Goal: Task Accomplishment & Management: Complete application form

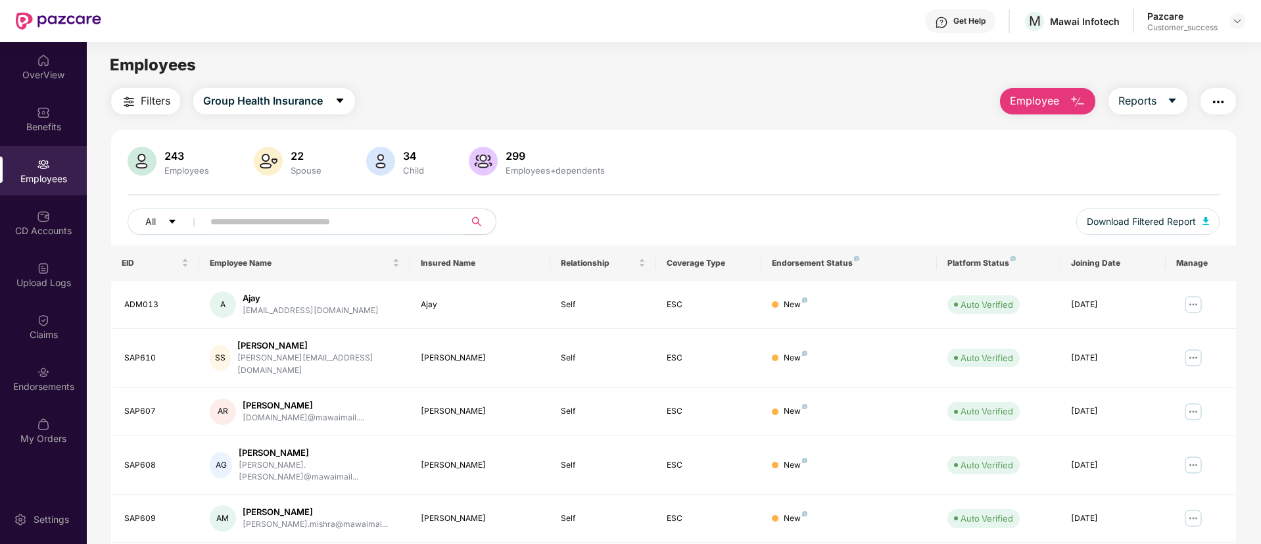
click at [49, 168] on img at bounding box center [43, 164] width 13 height 13
click at [1236, 16] on img at bounding box center [1237, 21] width 11 height 11
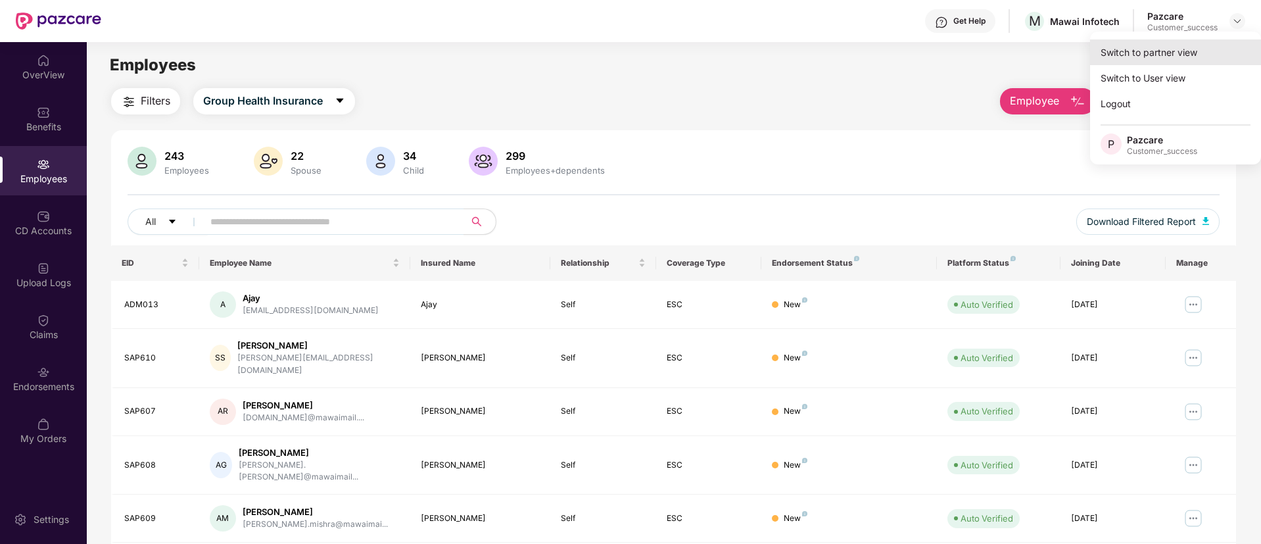
click at [1192, 41] on div "Switch to partner view" at bounding box center [1175, 52] width 171 height 26
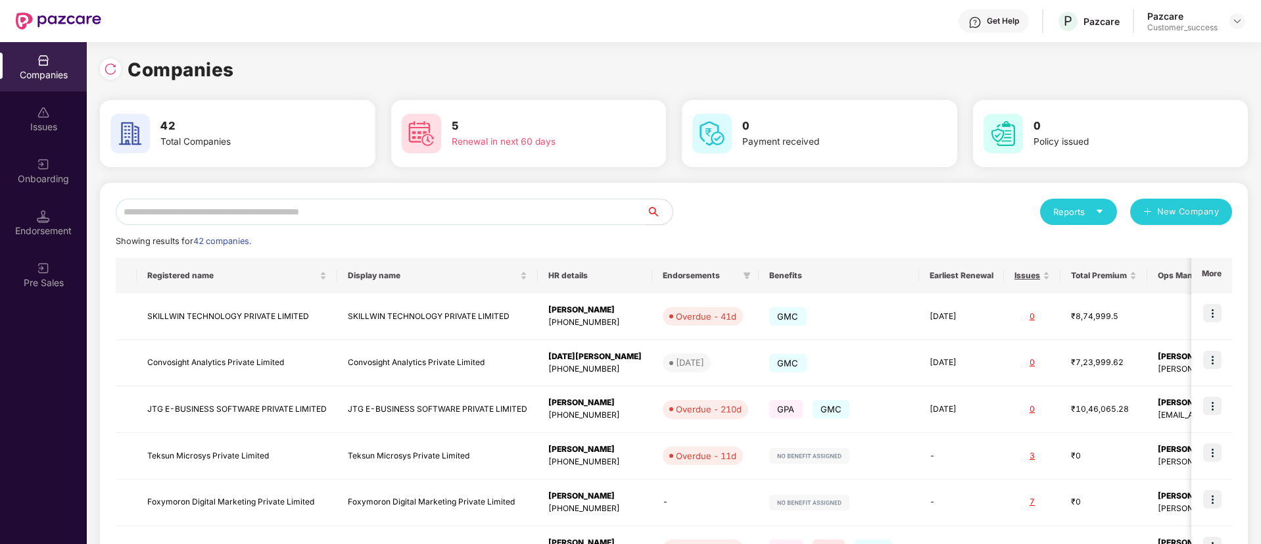
click at [565, 205] on input "text" at bounding box center [381, 212] width 531 height 26
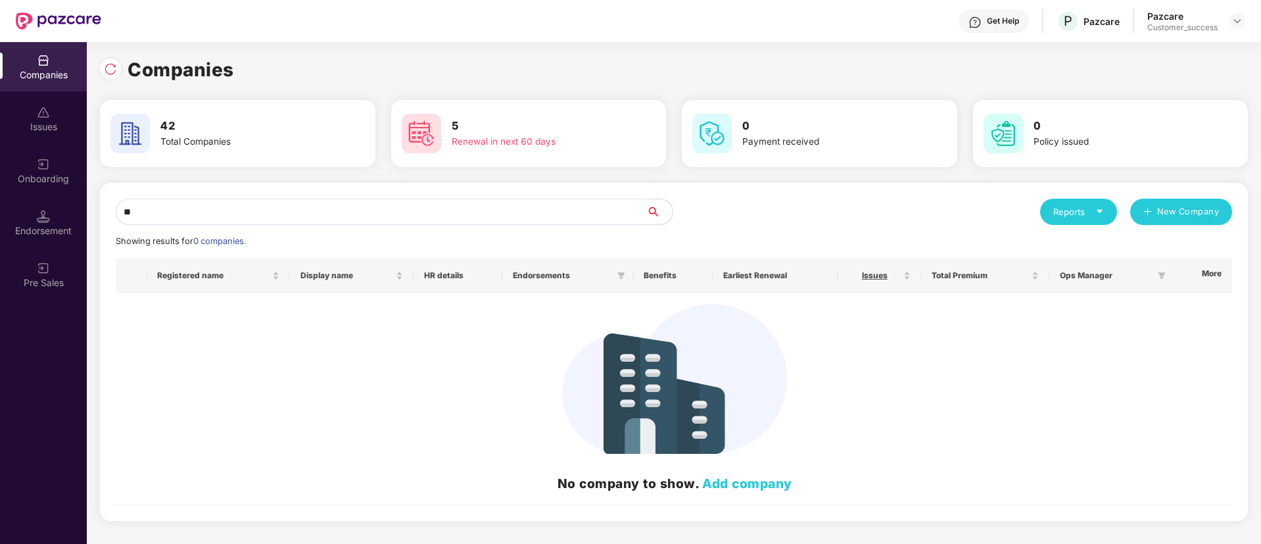
type input "*"
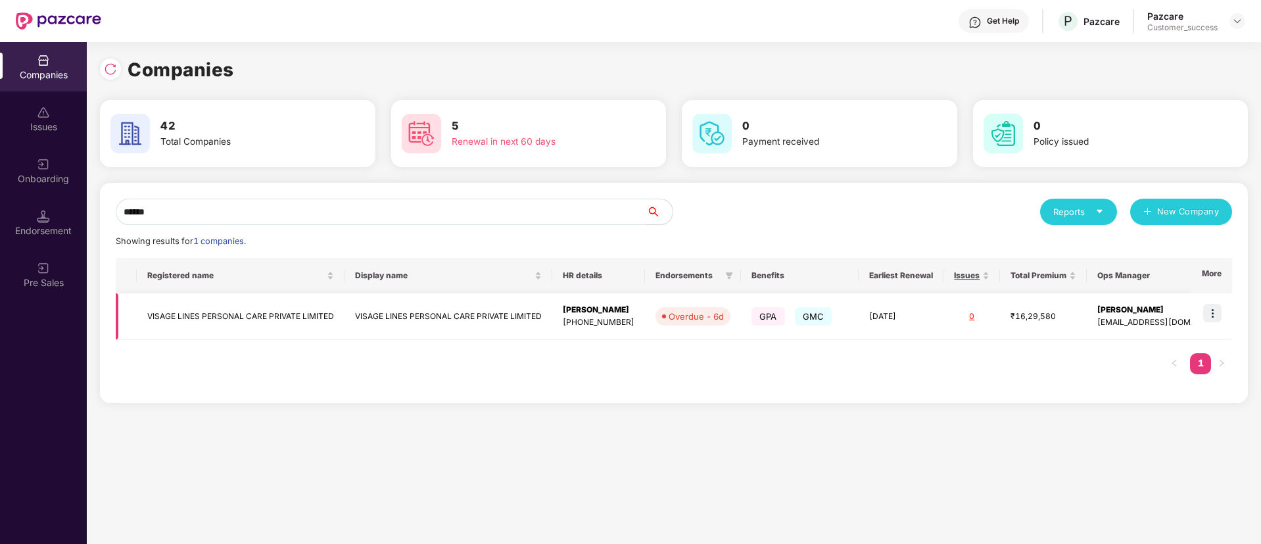
type input "******"
click at [1216, 316] on img at bounding box center [1212, 313] width 18 height 18
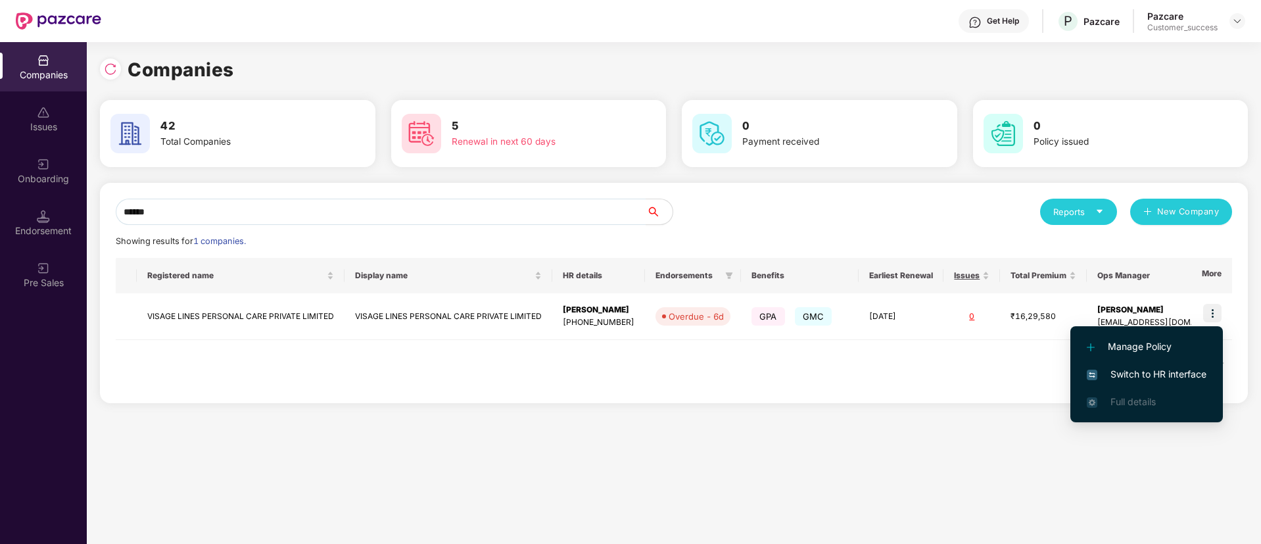
click at [1139, 372] on span "Switch to HR interface" at bounding box center [1147, 374] width 120 height 14
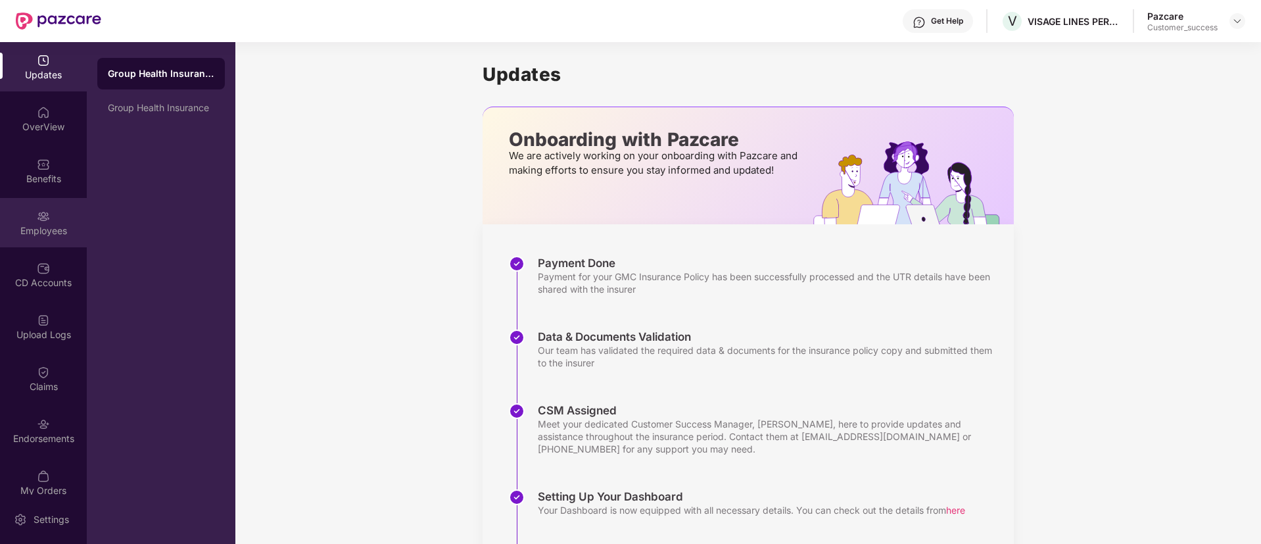
click at [38, 221] on img at bounding box center [43, 216] width 13 height 13
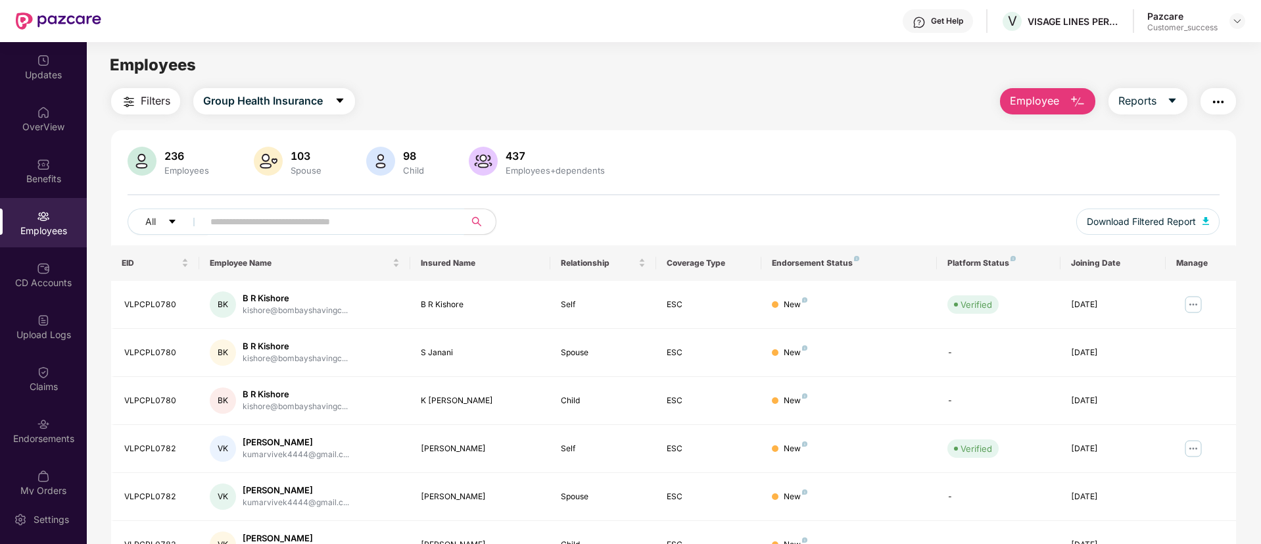
click at [316, 221] on input "text" at bounding box center [328, 222] width 236 height 20
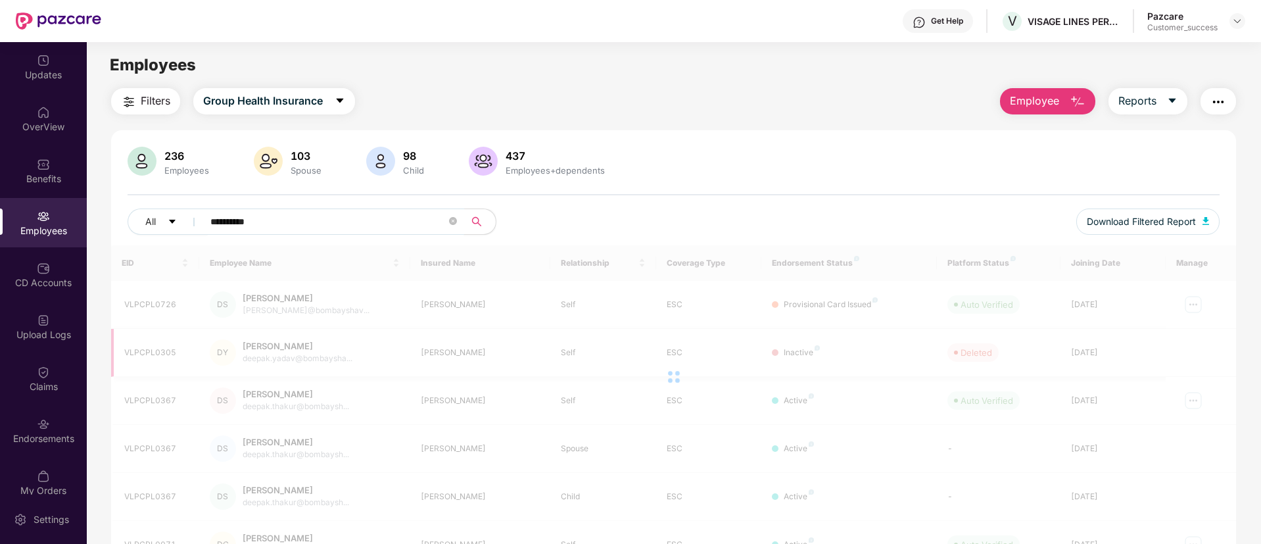
type input "**********"
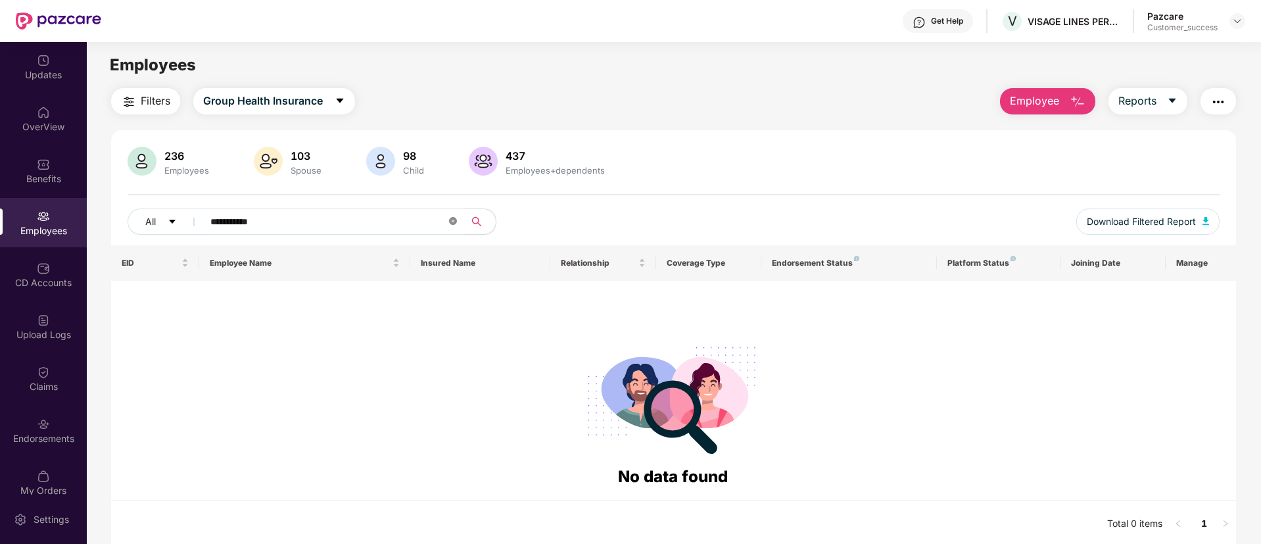
click at [450, 227] on span at bounding box center [453, 222] width 8 height 12
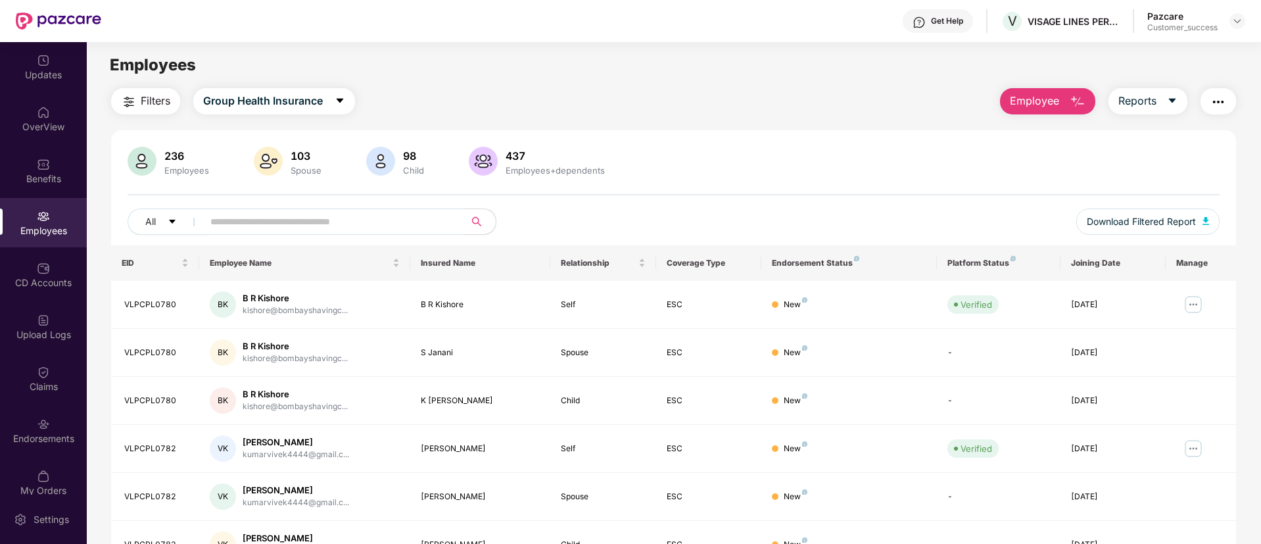
click at [373, 222] on input "text" at bounding box center [328, 222] width 236 height 20
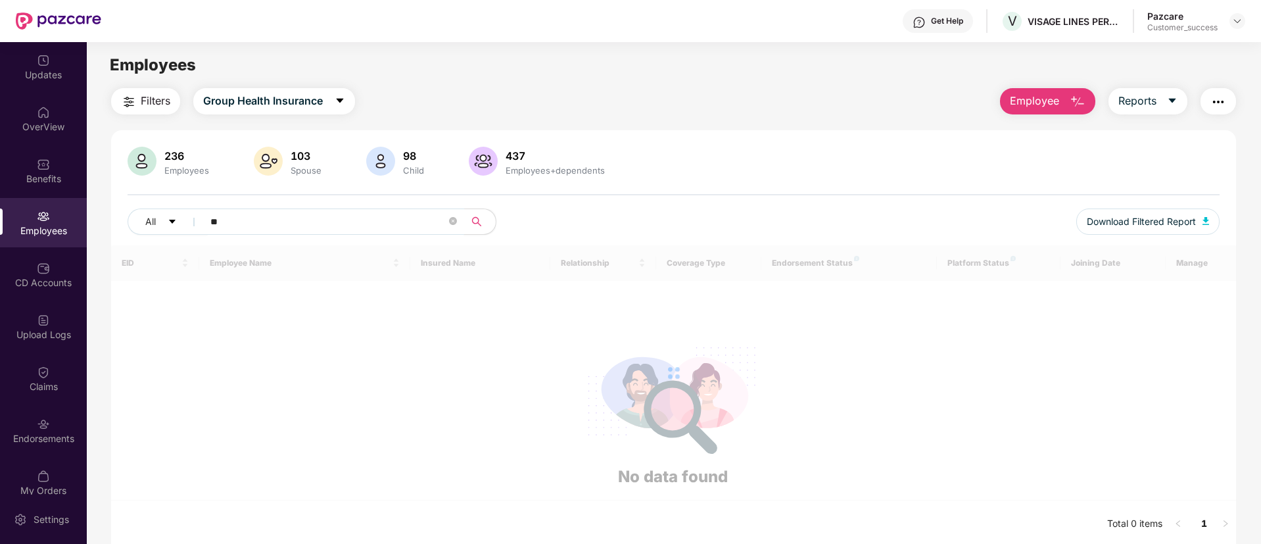
type input "*"
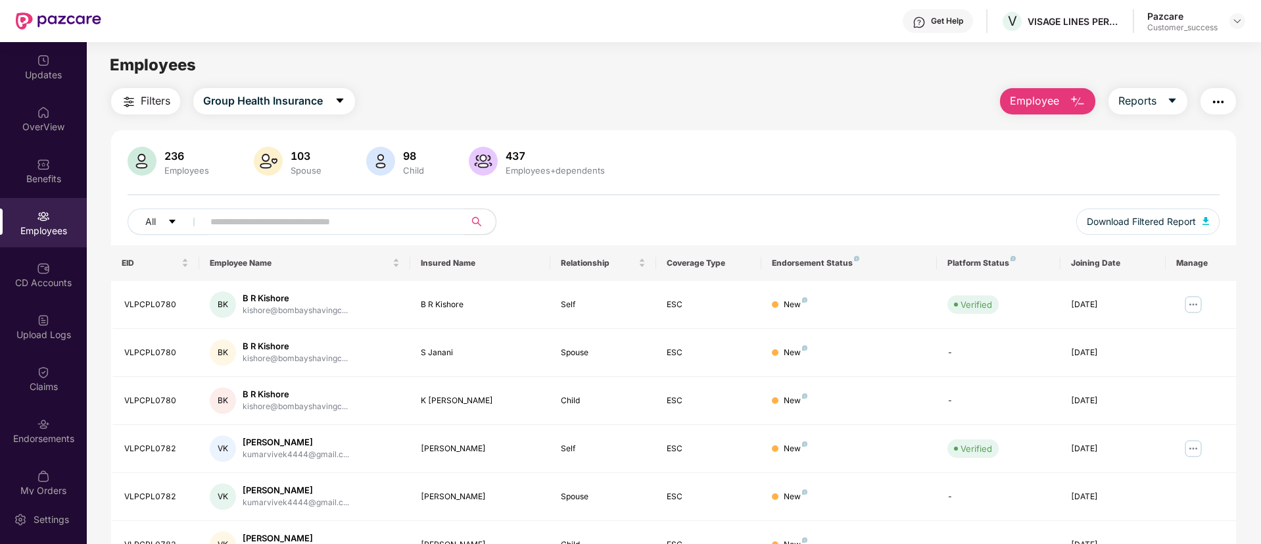
click at [1053, 100] on span "Employee" at bounding box center [1034, 101] width 49 height 16
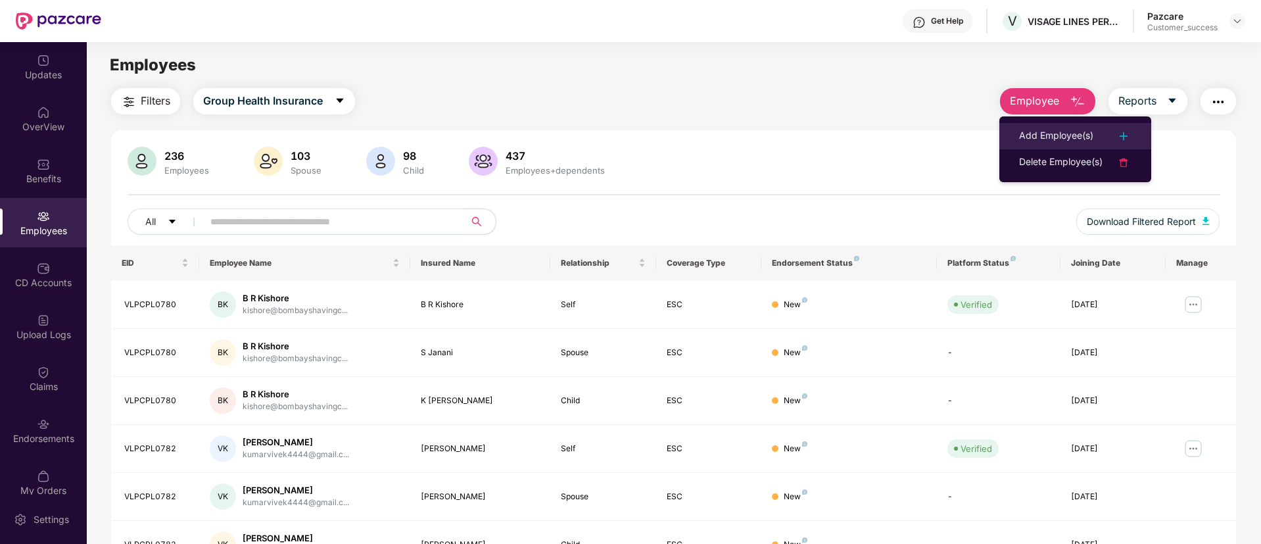
click at [1055, 128] on div "Add Employee(s)" at bounding box center [1056, 136] width 74 height 16
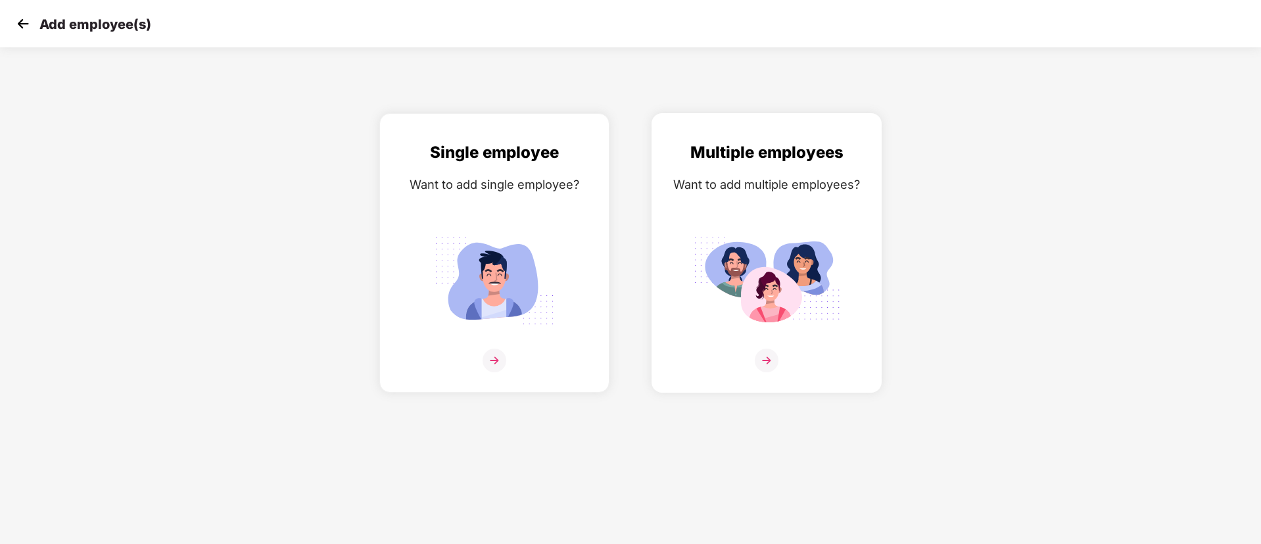
click at [767, 351] on img at bounding box center [767, 361] width 24 height 24
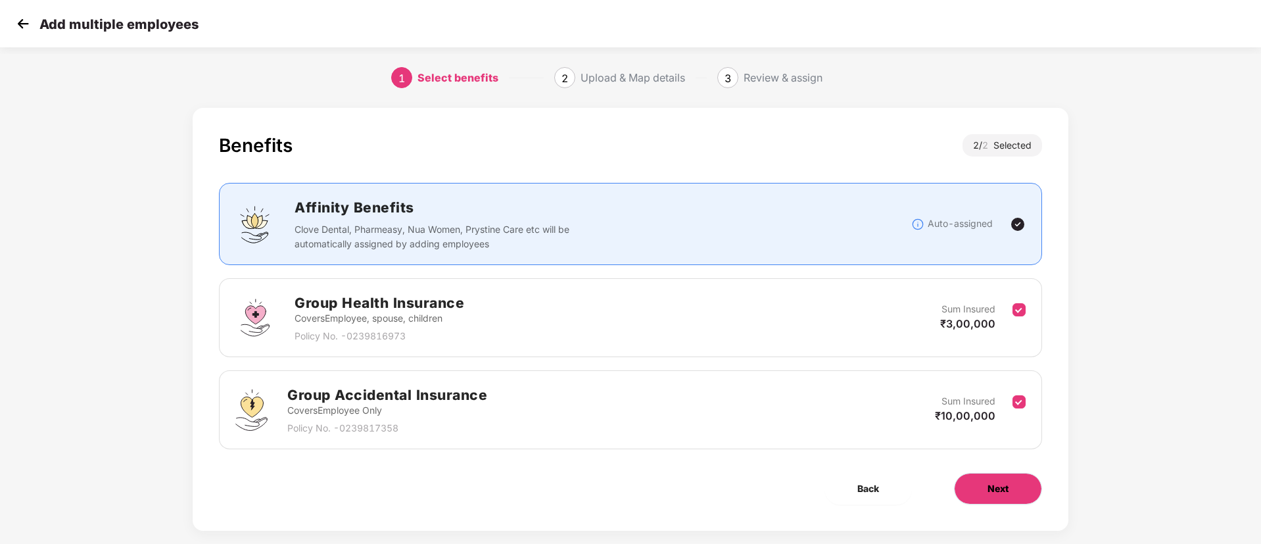
click at [1007, 496] on button "Next" at bounding box center [998, 489] width 88 height 32
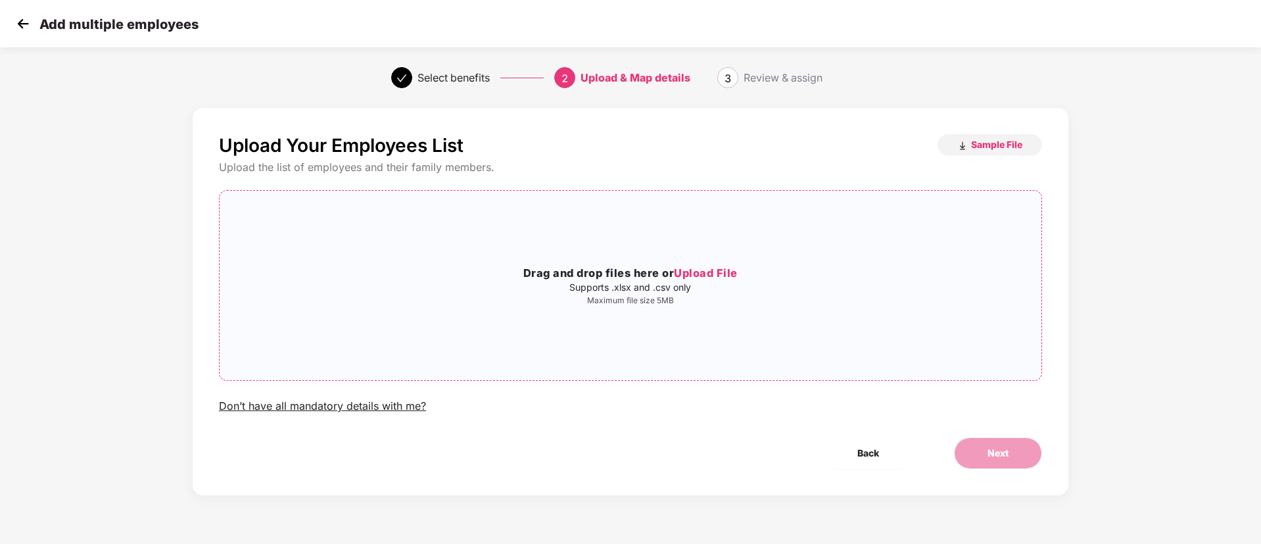
click at [702, 272] on span "Upload File" at bounding box center [706, 272] width 64 height 13
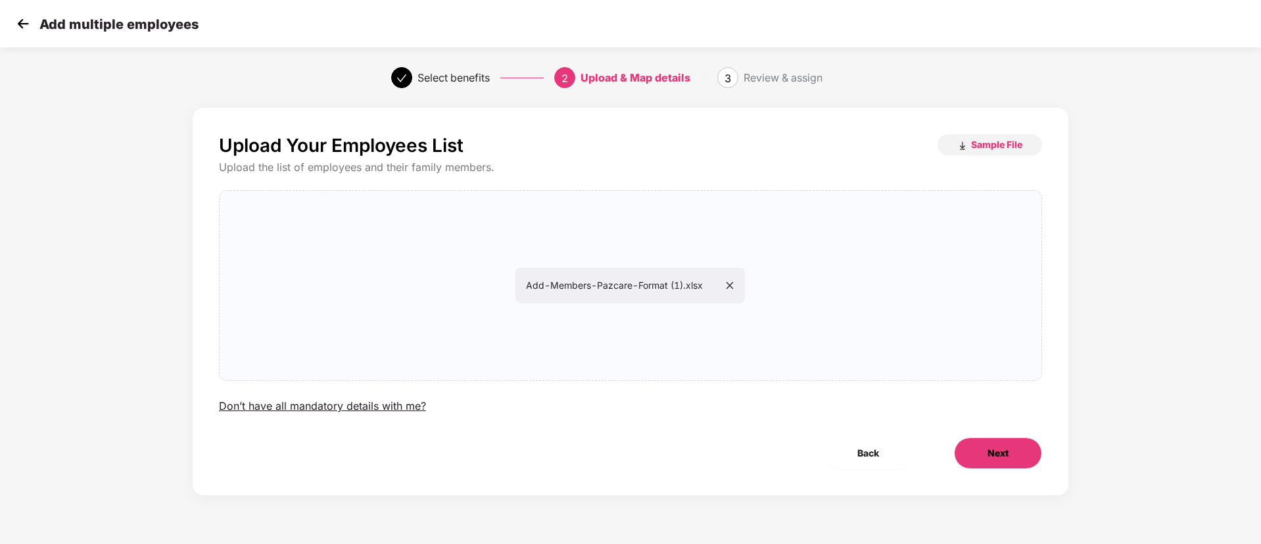
click at [982, 440] on button "Next" at bounding box center [998, 453] width 88 height 32
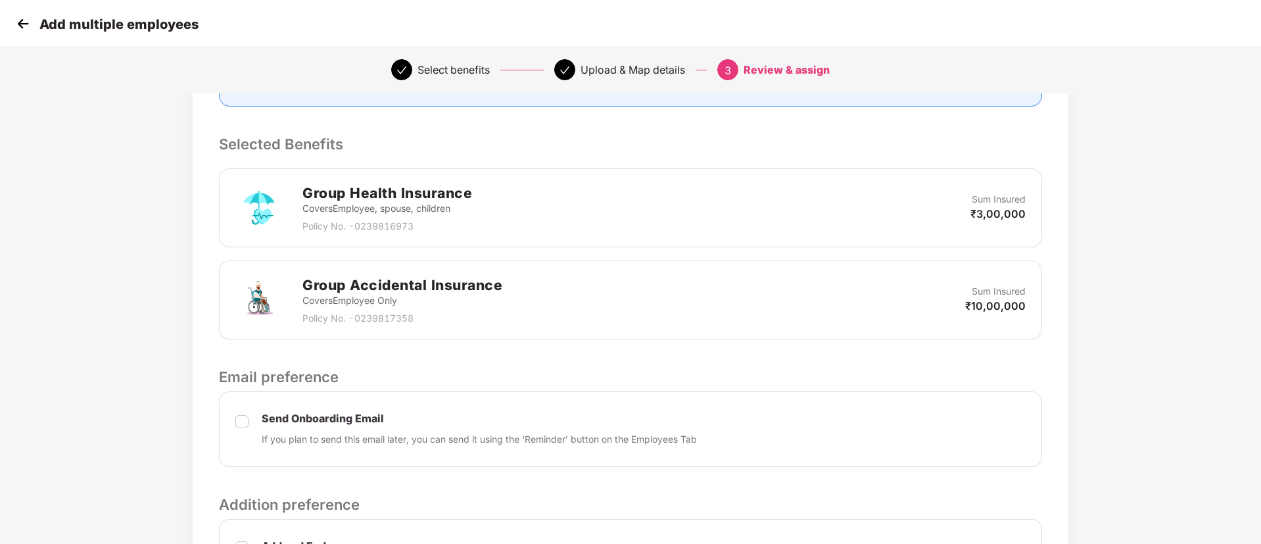
scroll to position [409, 0]
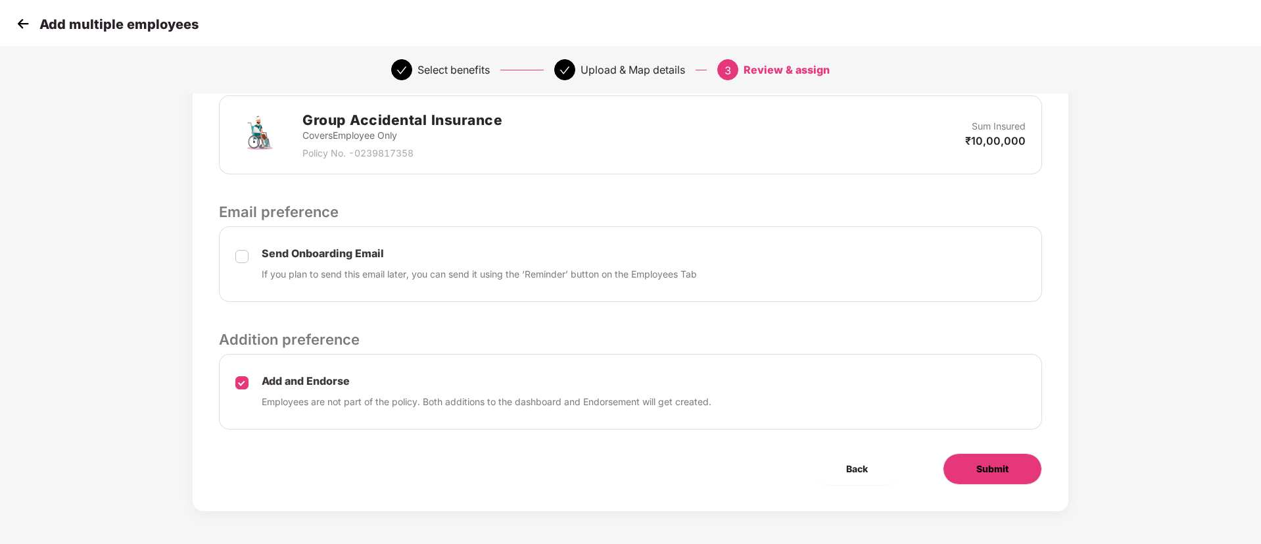
click at [1002, 479] on button "Submit" at bounding box center [992, 469] width 99 height 32
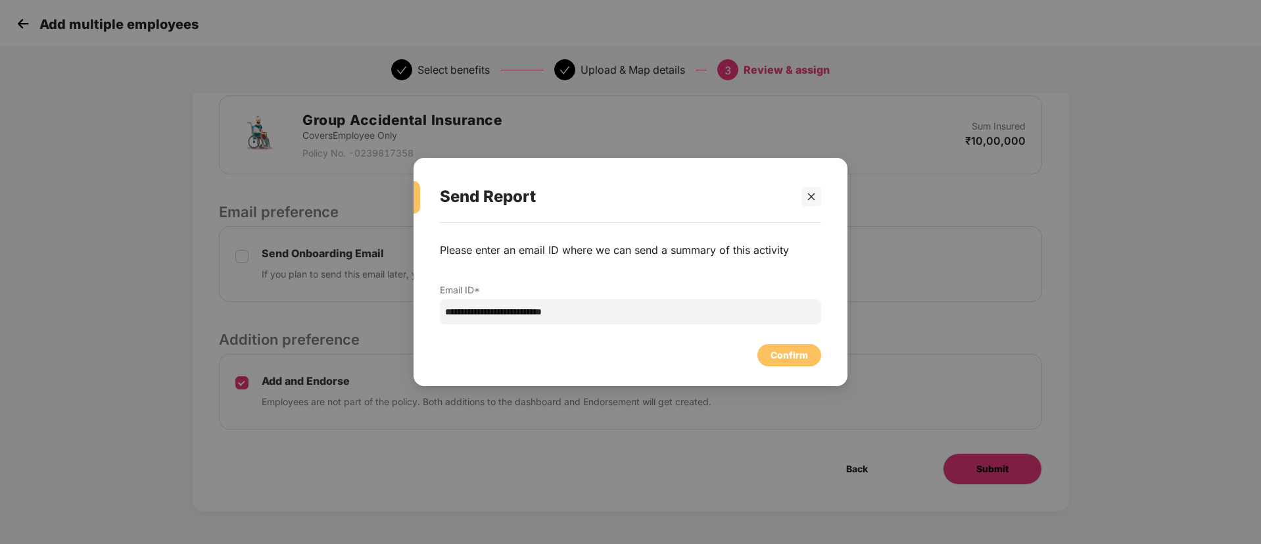
scroll to position [0, 0]
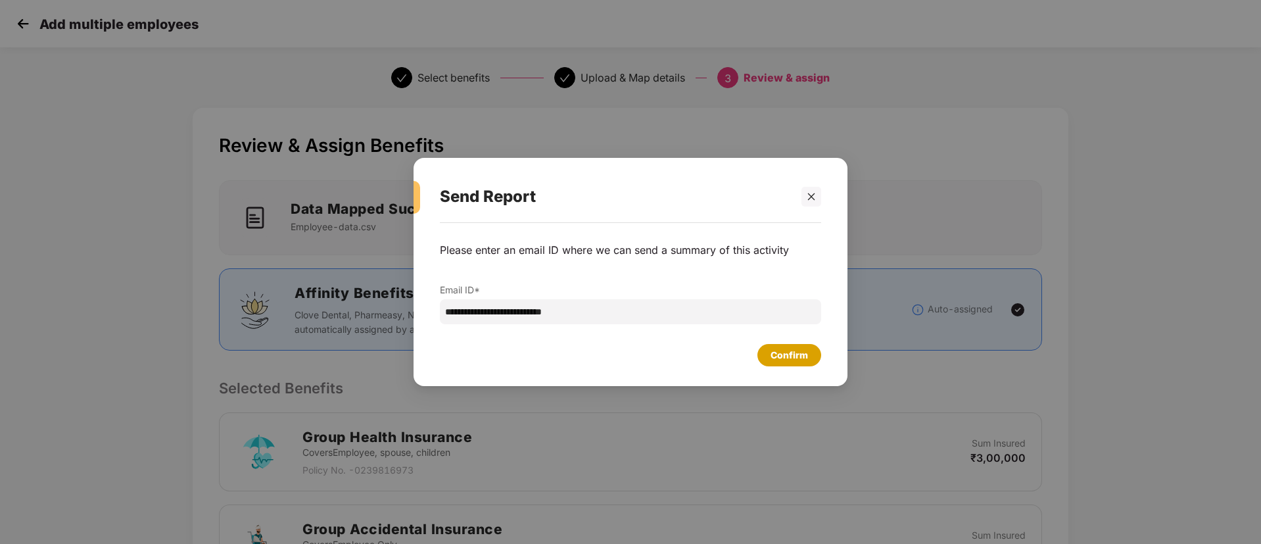
click at [784, 360] on div "Confirm" at bounding box center [789, 355] width 37 height 14
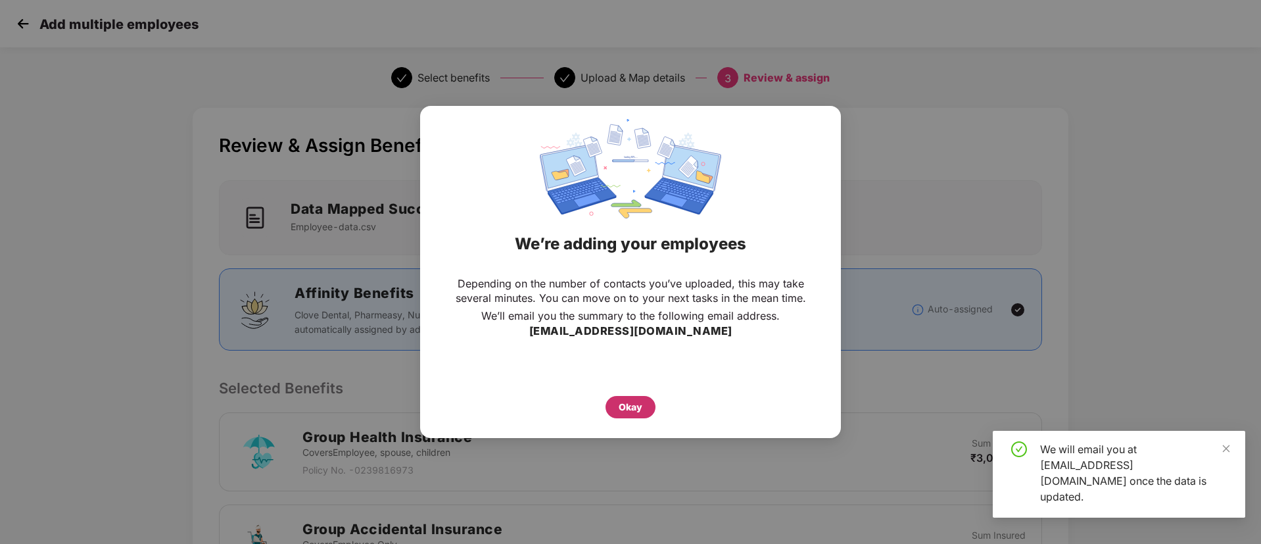
click at [633, 405] on div "Okay" at bounding box center [631, 407] width 24 height 14
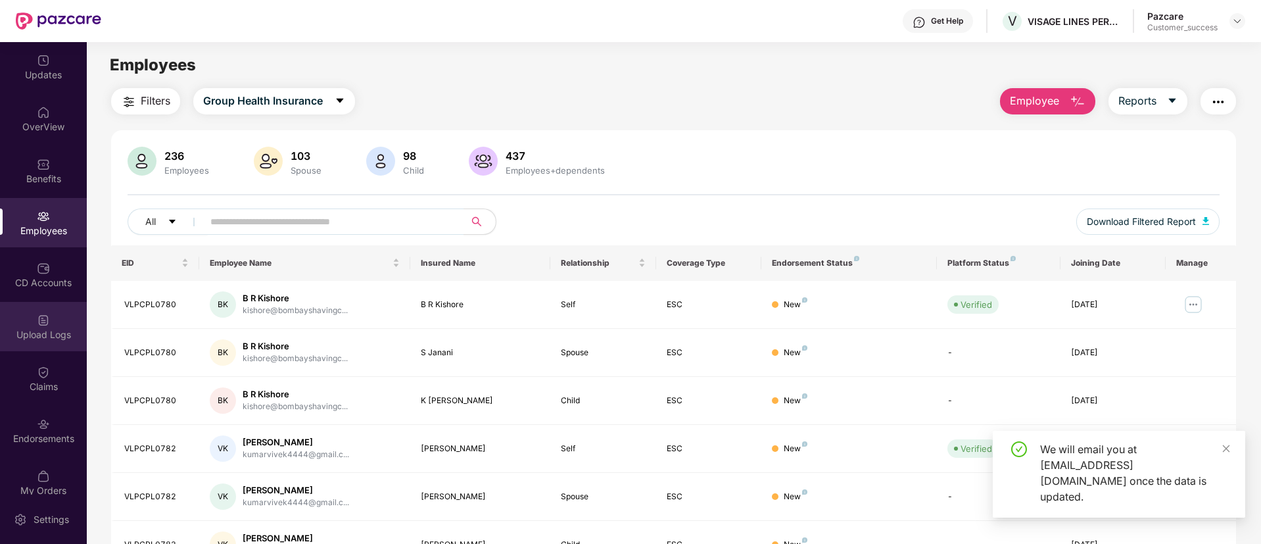
click at [31, 321] on div "Upload Logs" at bounding box center [43, 326] width 87 height 49
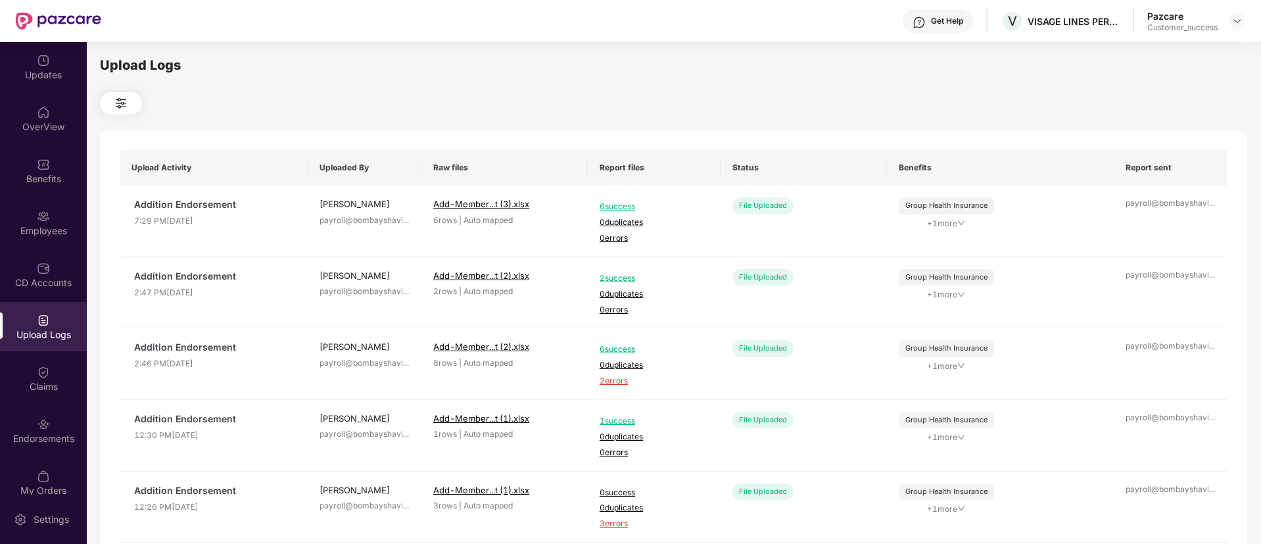
click at [24, 310] on div "Upload Logs" at bounding box center [43, 326] width 87 height 49
click at [614, 241] on span "3 errors" at bounding box center [654, 238] width 109 height 12
click at [43, 218] on img at bounding box center [43, 216] width 13 height 13
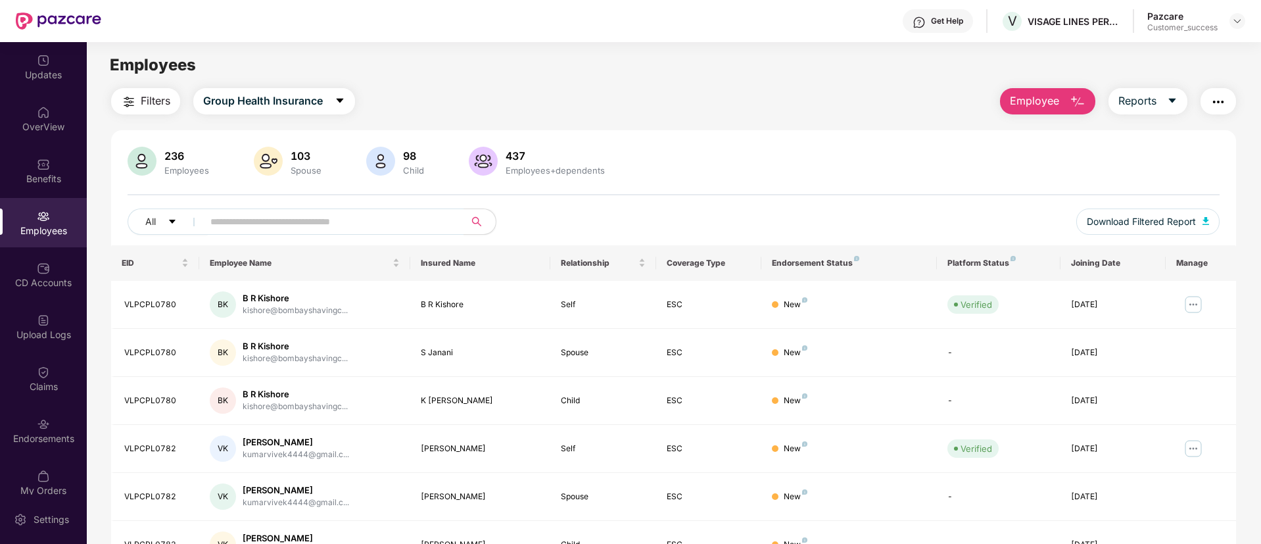
click at [1038, 101] on span "Employee" at bounding box center [1034, 101] width 49 height 16
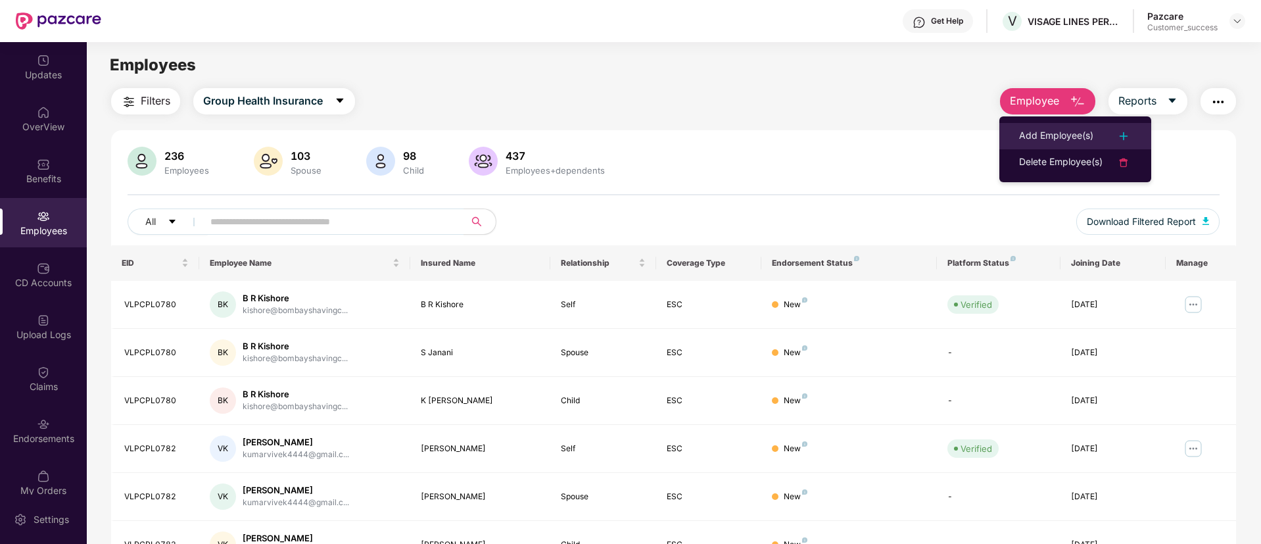
click at [1046, 123] on li "Add Employee(s)" at bounding box center [1076, 136] width 152 height 26
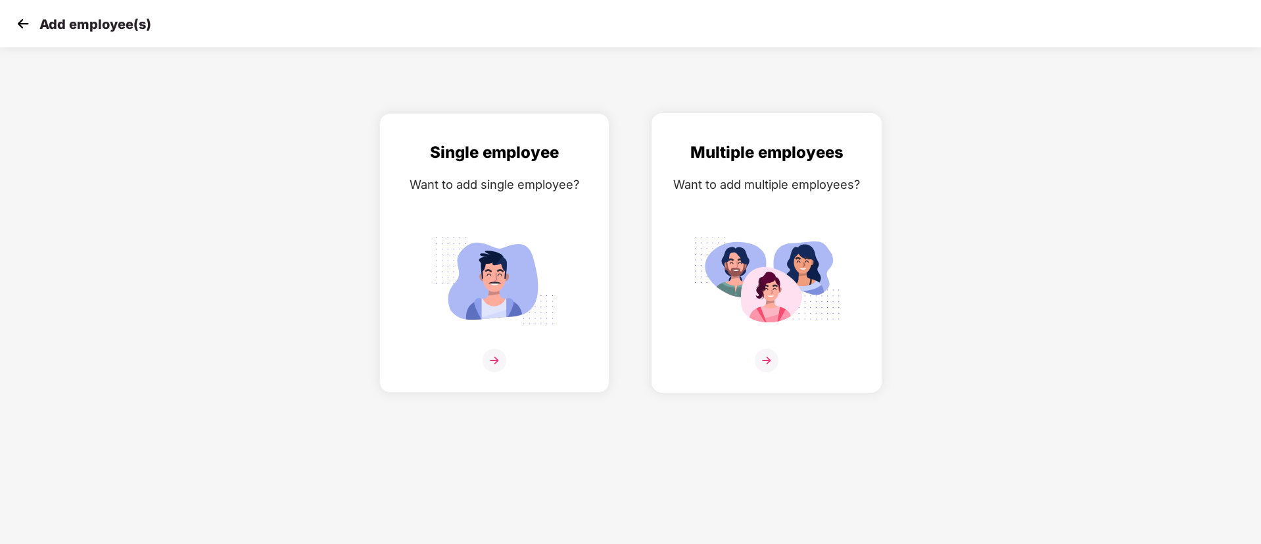
click at [771, 364] on img at bounding box center [767, 361] width 24 height 24
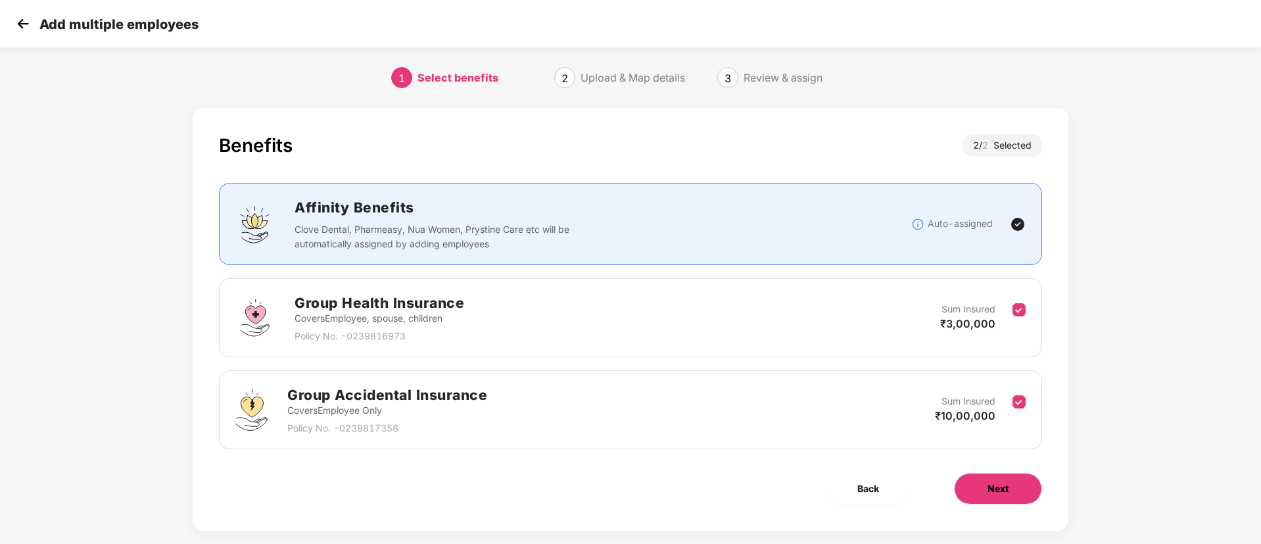
click at [1009, 489] on button "Next" at bounding box center [998, 489] width 88 height 32
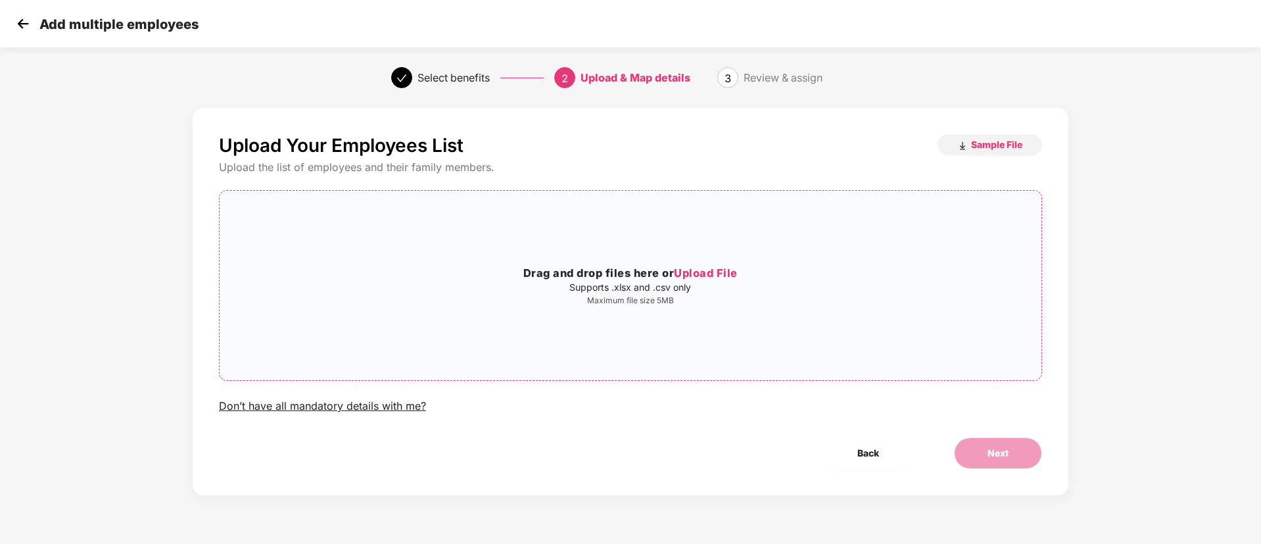
click at [729, 268] on span "Upload File" at bounding box center [706, 272] width 64 height 13
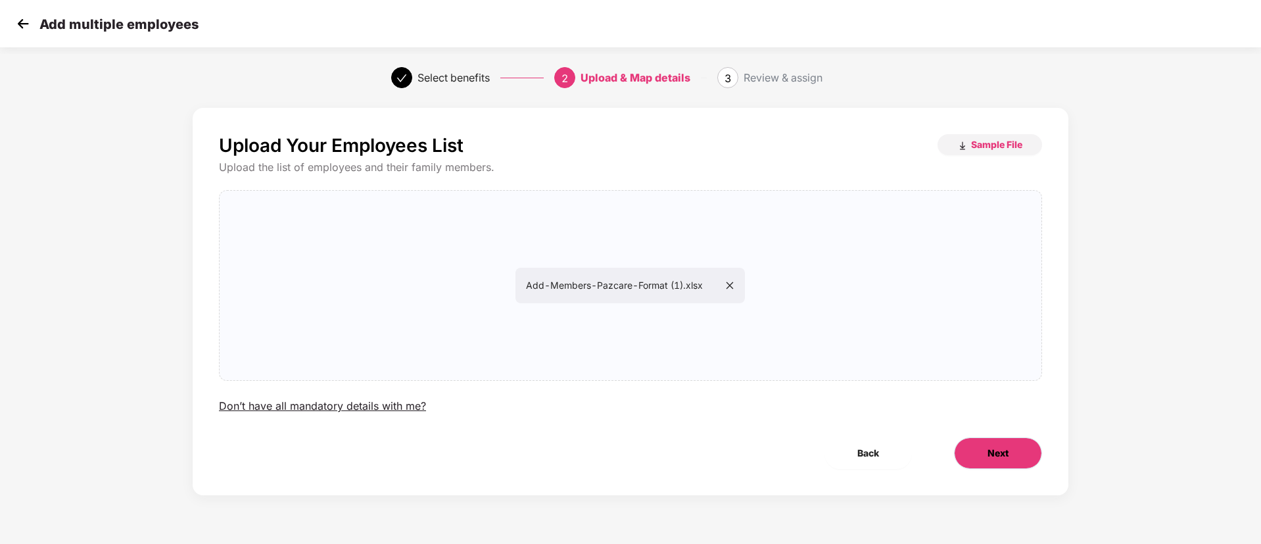
click at [994, 458] on span "Next" at bounding box center [998, 453] width 21 height 14
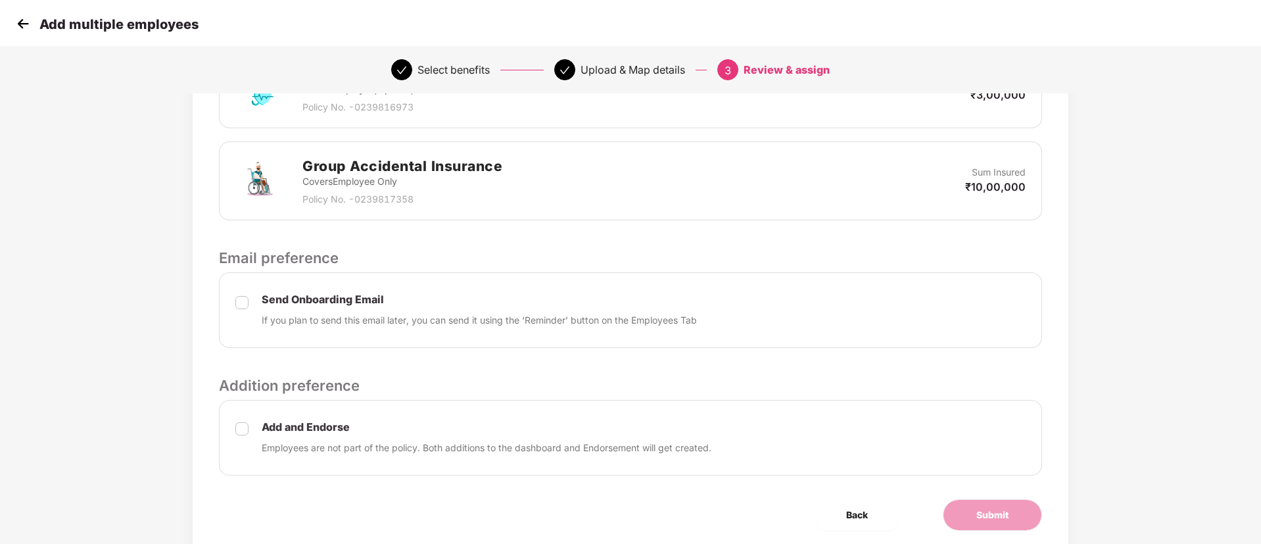
scroll to position [367, 0]
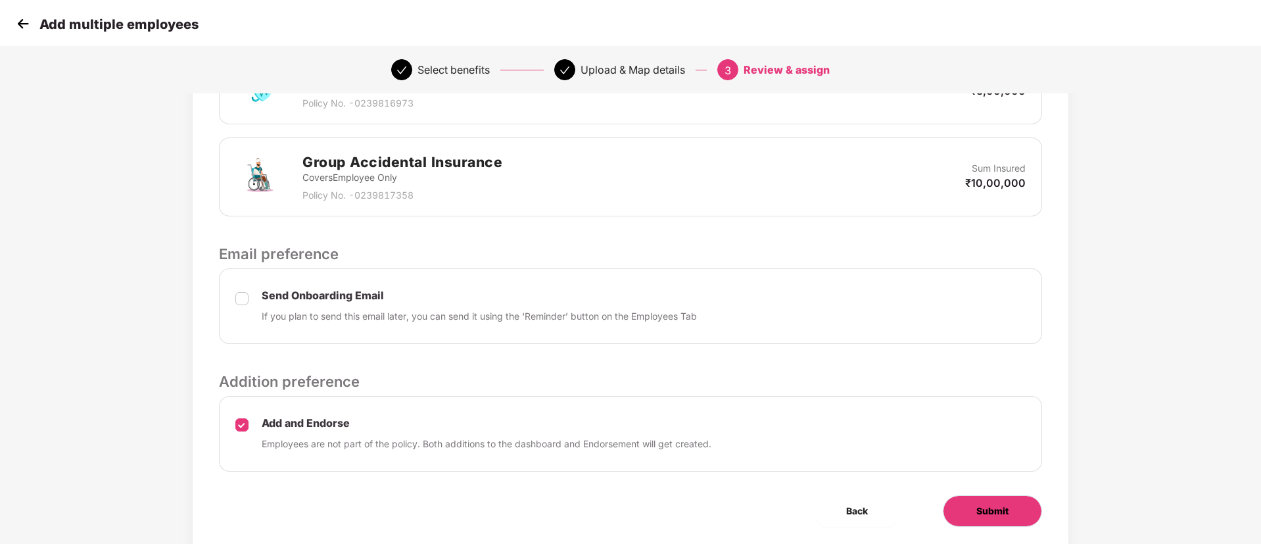
click at [1004, 518] on span "Submit" at bounding box center [993, 511] width 32 height 14
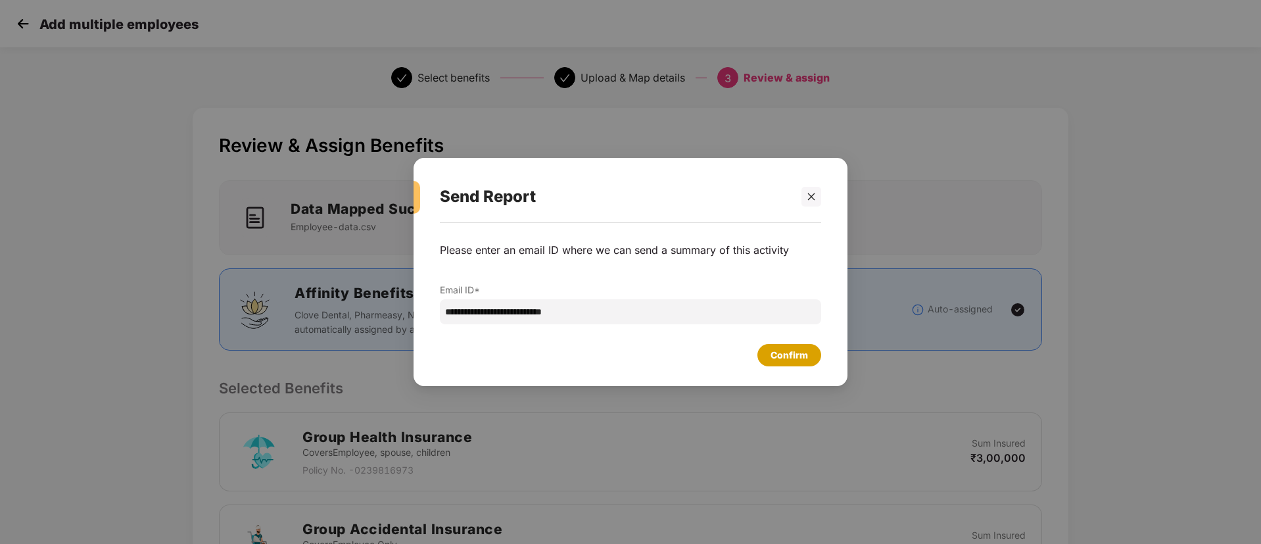
click at [770, 346] on div "Confirm" at bounding box center [790, 355] width 64 height 22
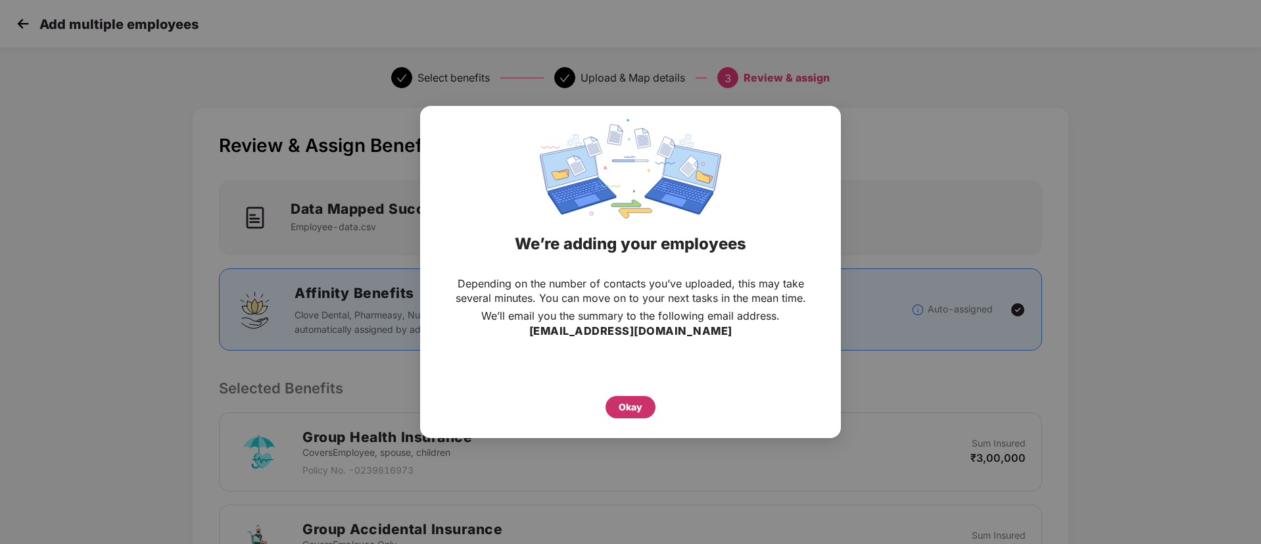
click at [634, 408] on div "Okay" at bounding box center [631, 407] width 24 height 14
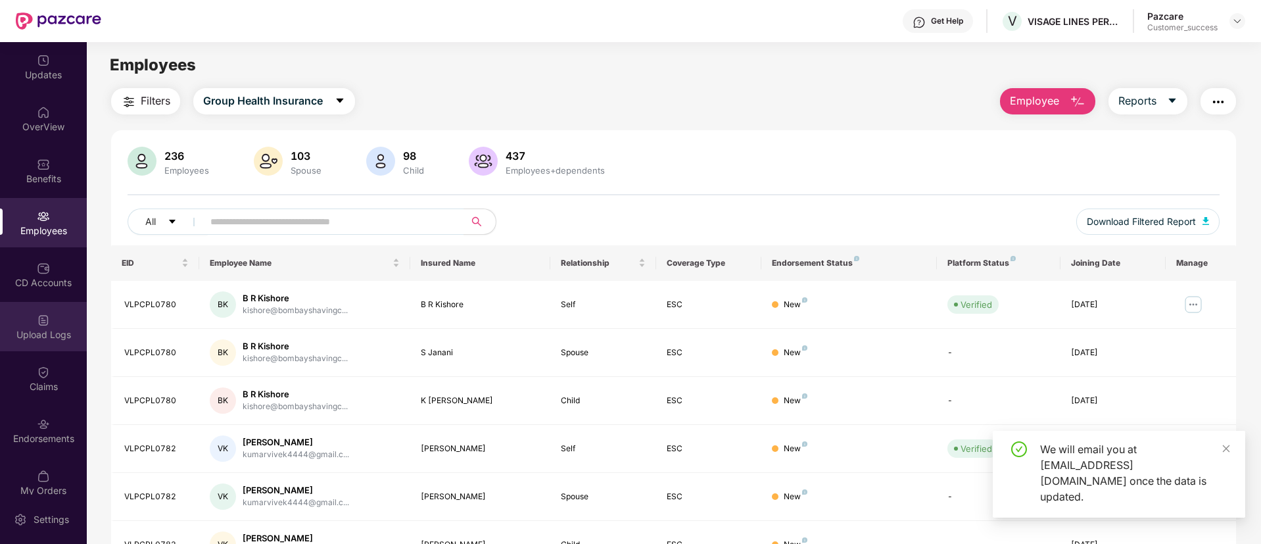
click at [39, 328] on div "Upload Logs" at bounding box center [43, 334] width 87 height 13
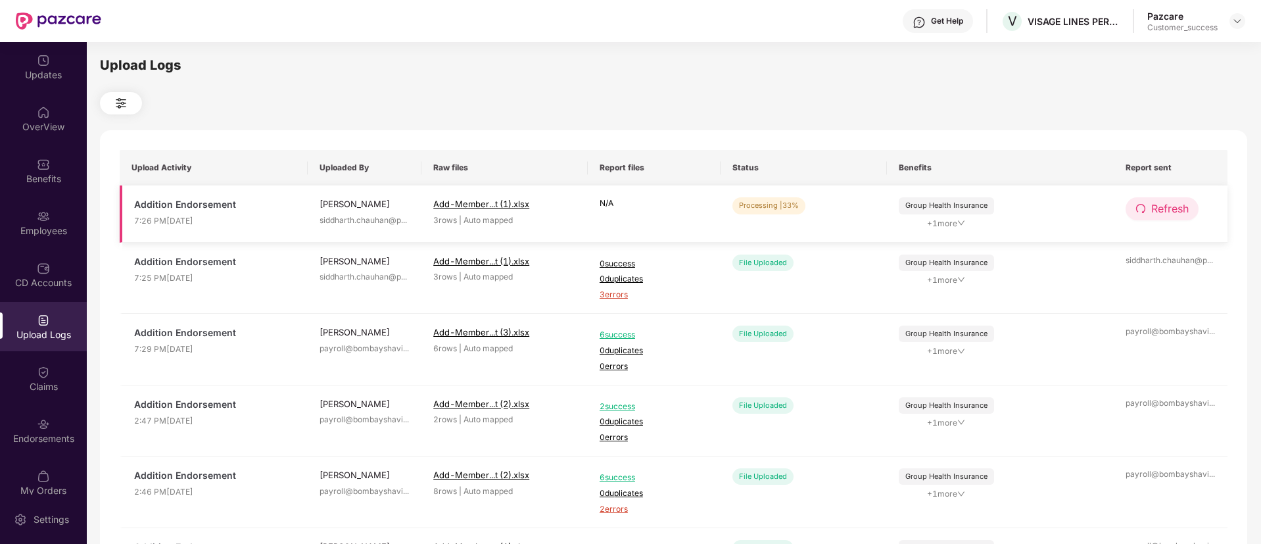
click at [1162, 204] on span "Refresh" at bounding box center [1169, 209] width 37 height 16
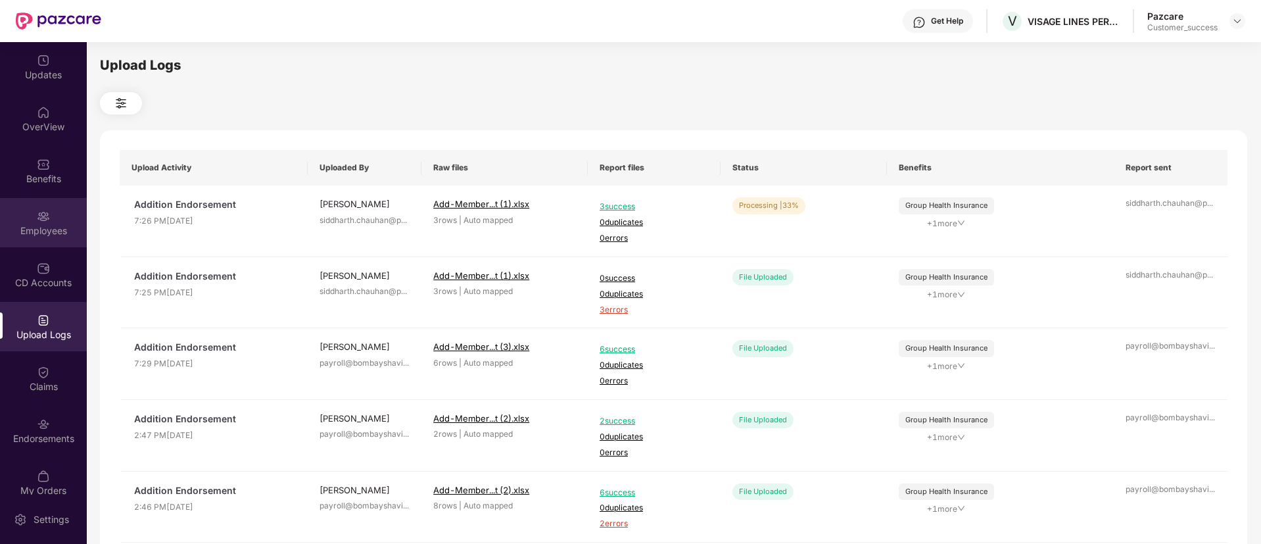
click at [51, 203] on div "Employees" at bounding box center [43, 222] width 87 height 49
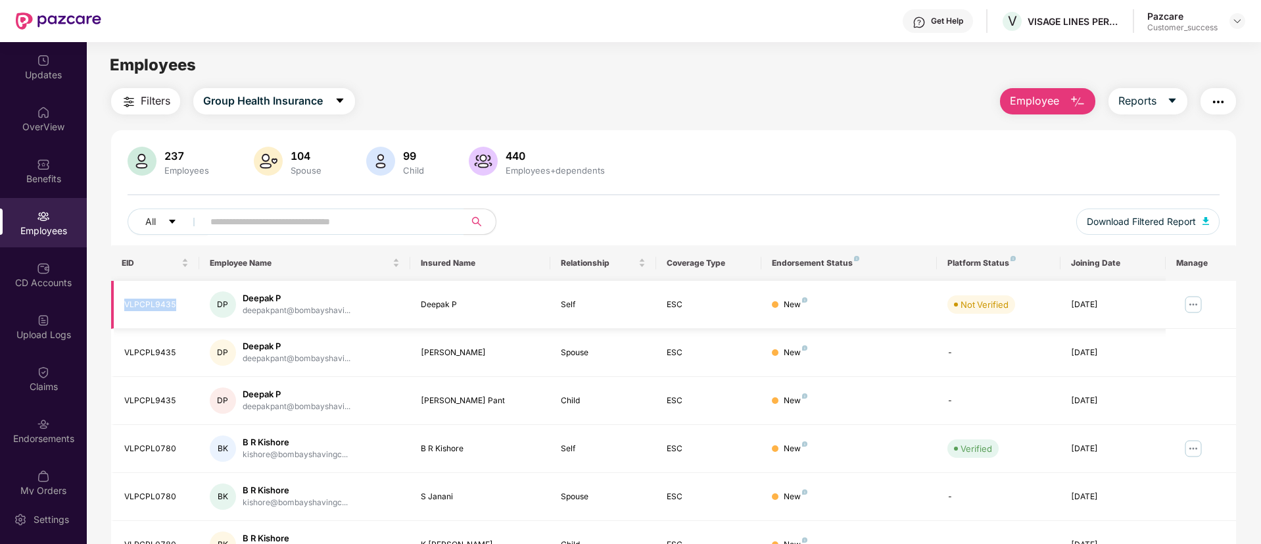
drag, startPoint x: 181, startPoint y: 311, endPoint x: 121, endPoint y: 306, distance: 60.7
click at [121, 306] on td "VLPCPL9435" at bounding box center [155, 305] width 88 height 48
copy div "VLPCPL9435"
